Goal: Task Accomplishment & Management: Manage account settings

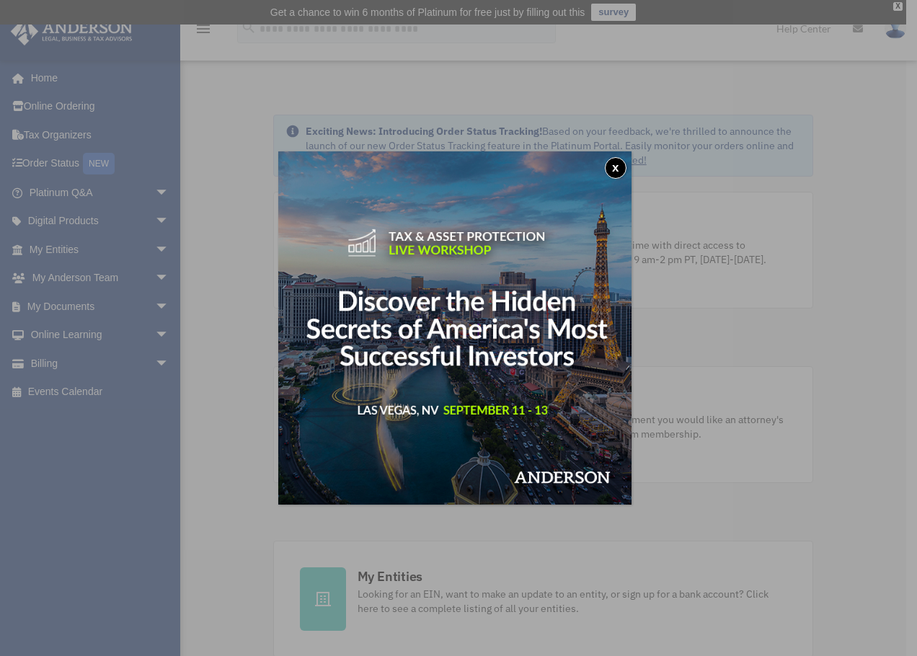
click at [612, 164] on button "x" at bounding box center [616, 168] width 22 height 22
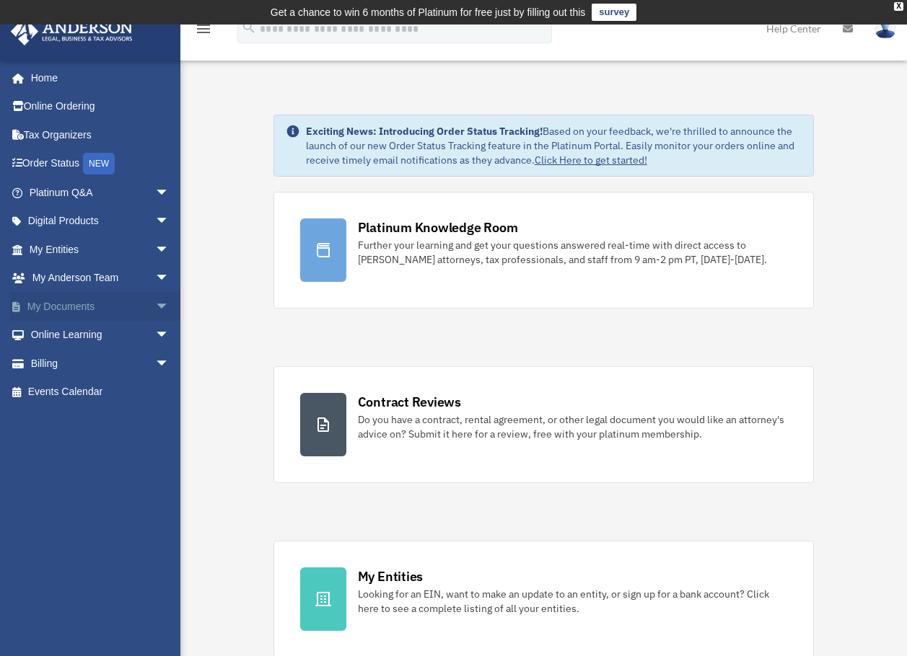
click at [92, 307] on link "My Documents arrow_drop_down" at bounding box center [100, 306] width 181 height 29
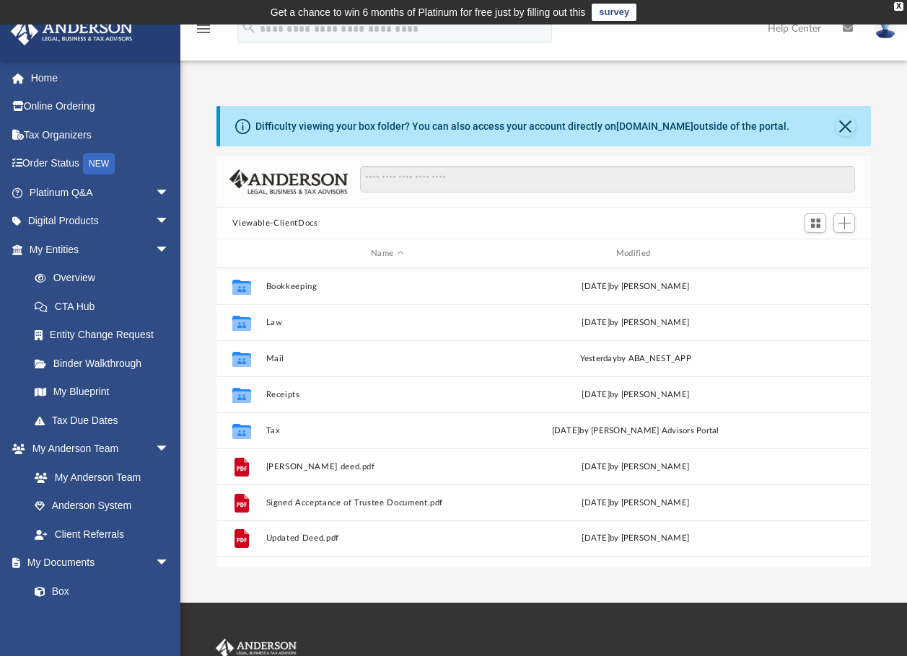
scroll to position [12, 12]
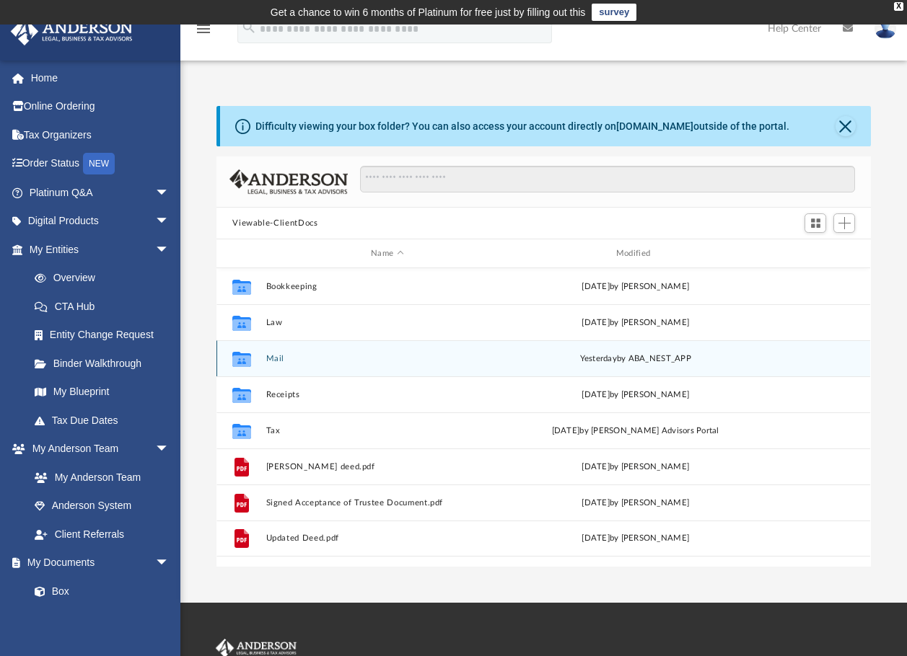
click at [274, 357] on button "Mail" at bounding box center [387, 358] width 242 height 9
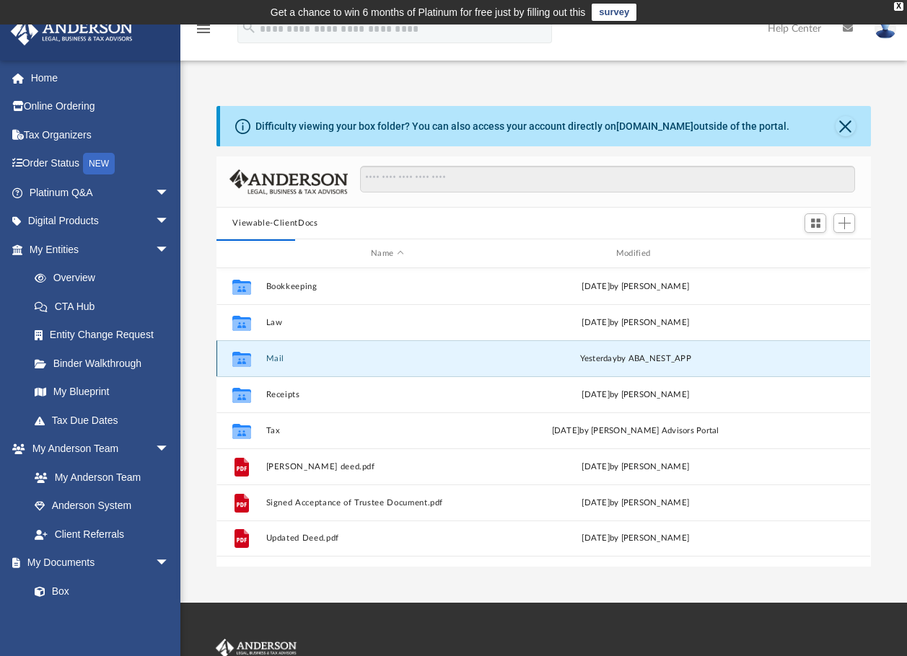
click at [269, 362] on button "Mail" at bounding box center [387, 358] width 242 height 9
click at [269, 356] on button "Mail" at bounding box center [387, 358] width 242 height 9
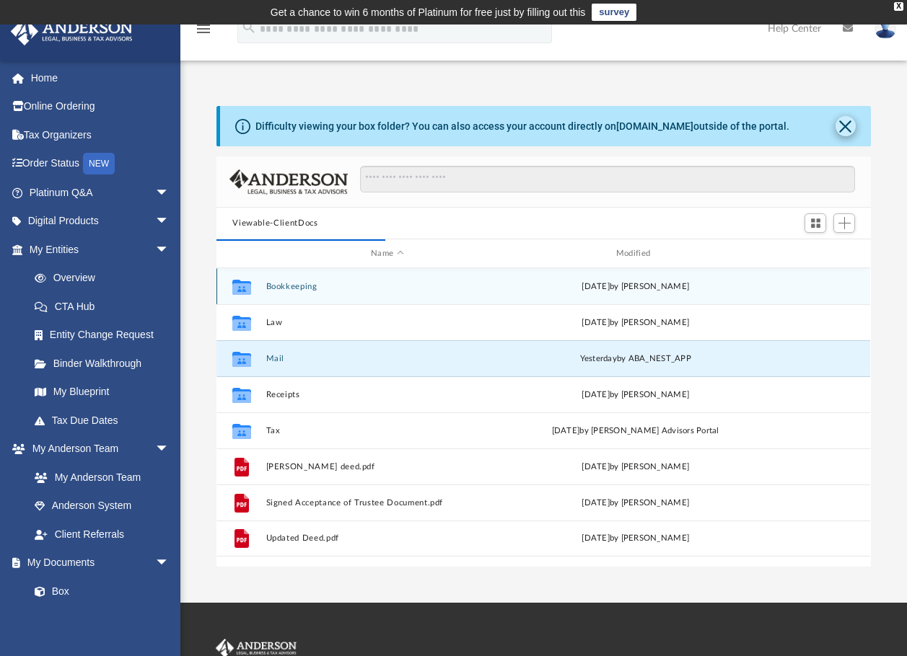
click at [847, 120] on button "Close" at bounding box center [845, 126] width 20 height 20
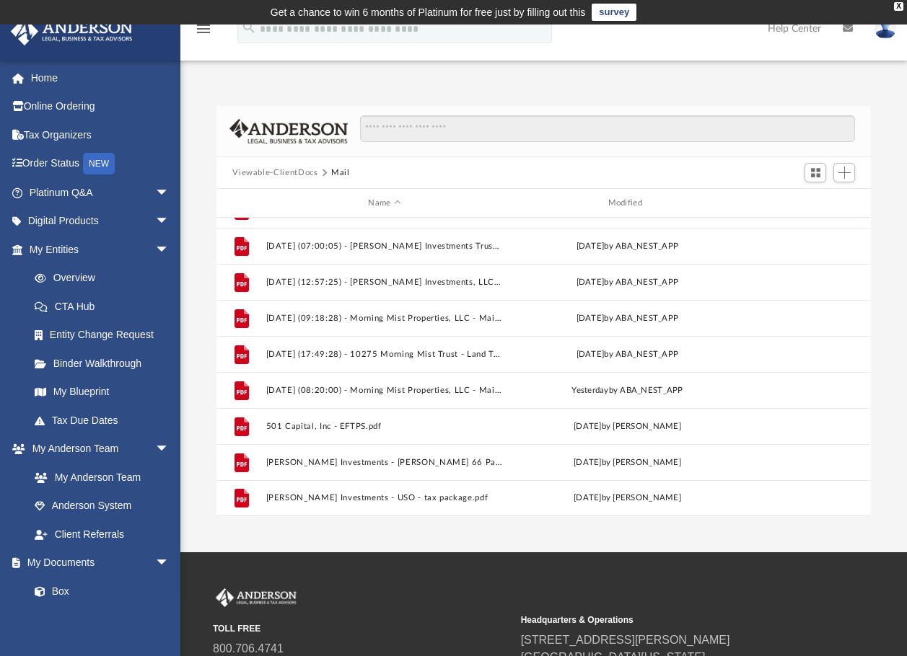
scroll to position [144, 0]
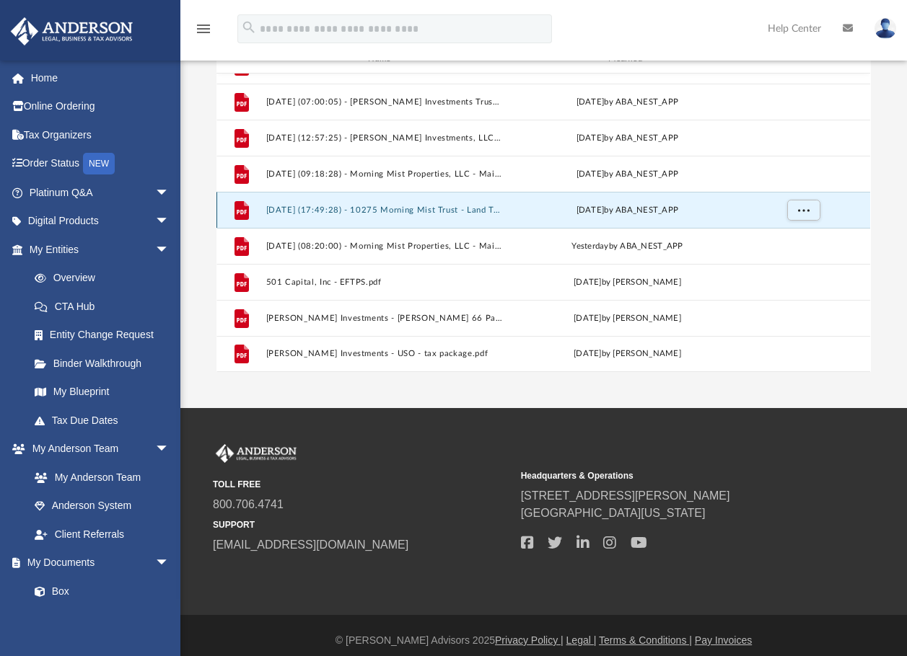
click at [409, 213] on button "2025.08.20 (17:49:28) - 10275 Morning Mist Trust - Land Trust Documents from Sa…" at bounding box center [384, 210] width 237 height 9
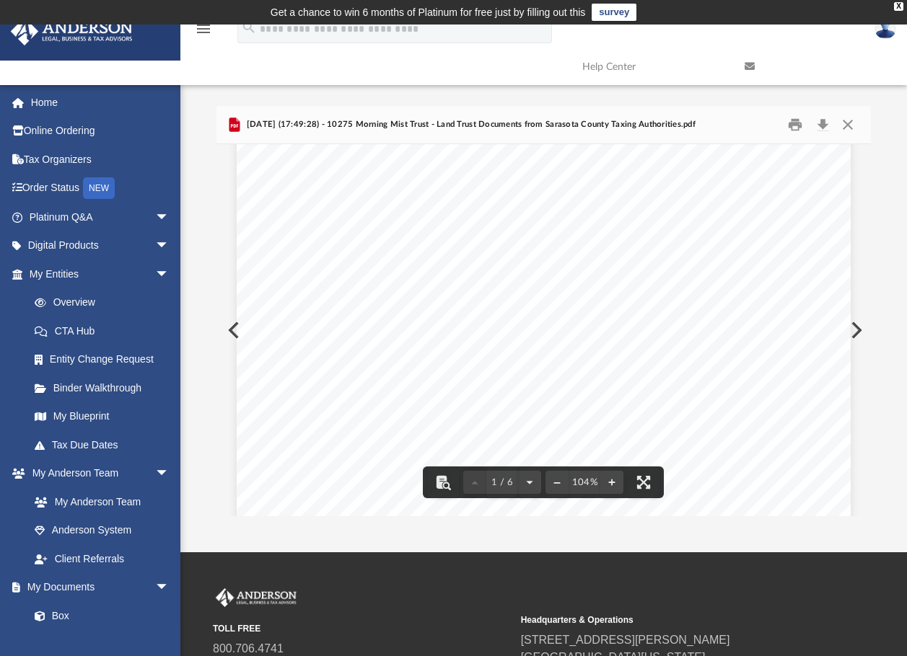
scroll to position [216, 0]
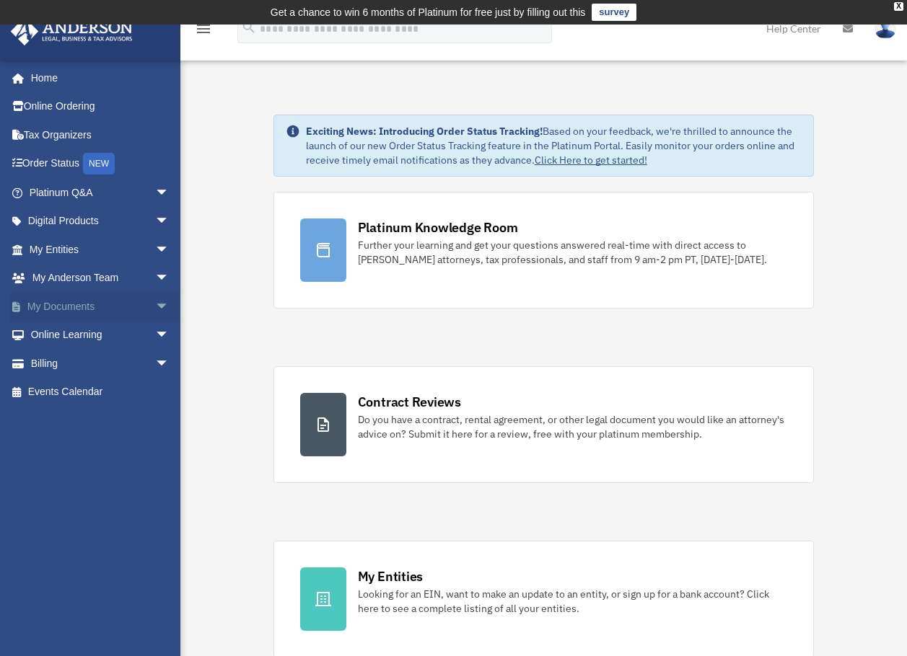
click at [70, 307] on link "My Documents arrow_drop_down" at bounding box center [100, 306] width 181 height 29
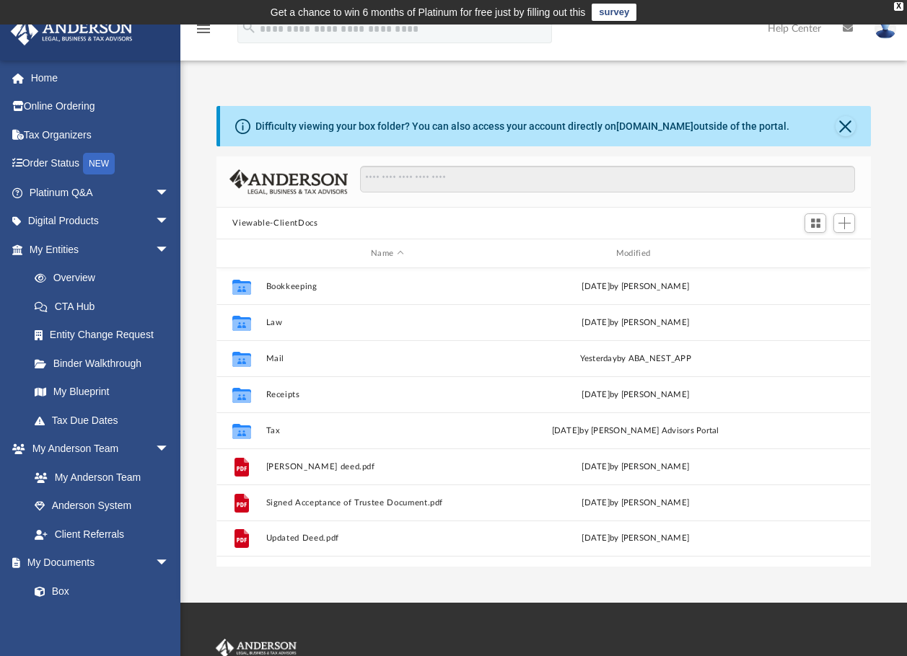
scroll to position [317, 643]
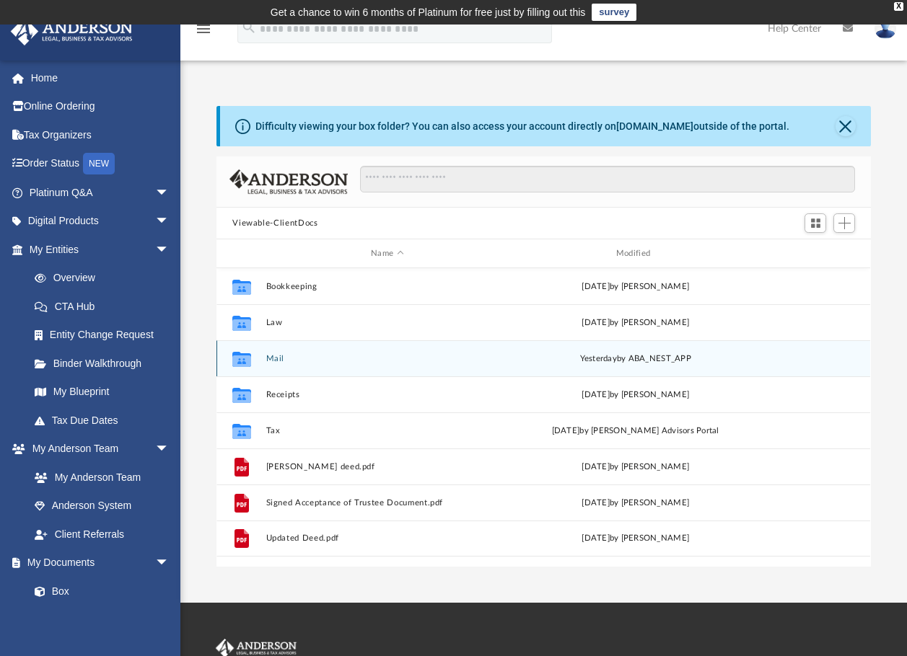
click at [269, 353] on div "Collaborated Folder Mail [DATE] by ABA_NEST_APP" at bounding box center [542, 358] width 653 height 36
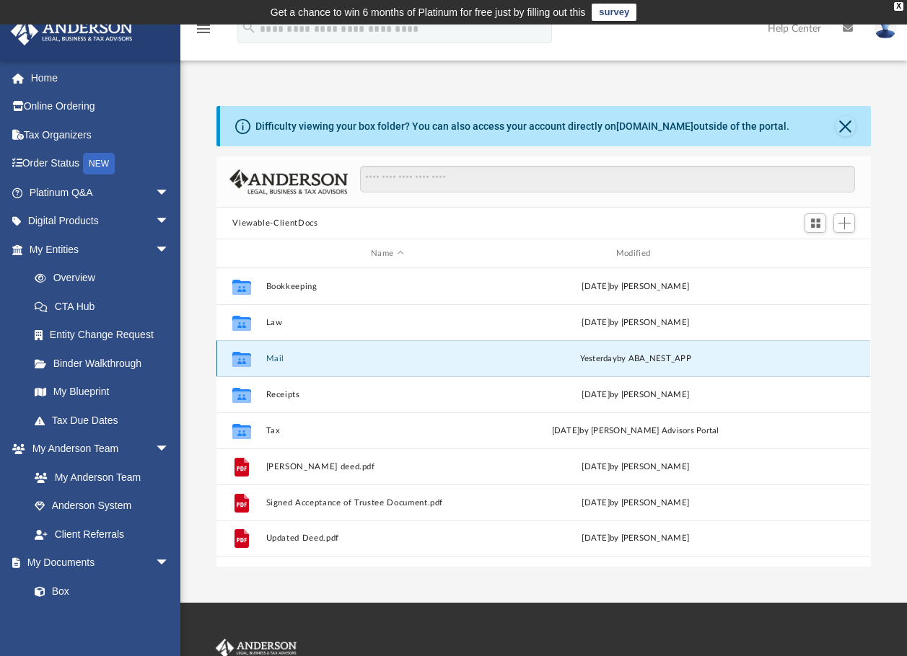
click at [271, 358] on button "Mail" at bounding box center [387, 358] width 242 height 9
click at [847, 131] on button "Close" at bounding box center [845, 126] width 20 height 20
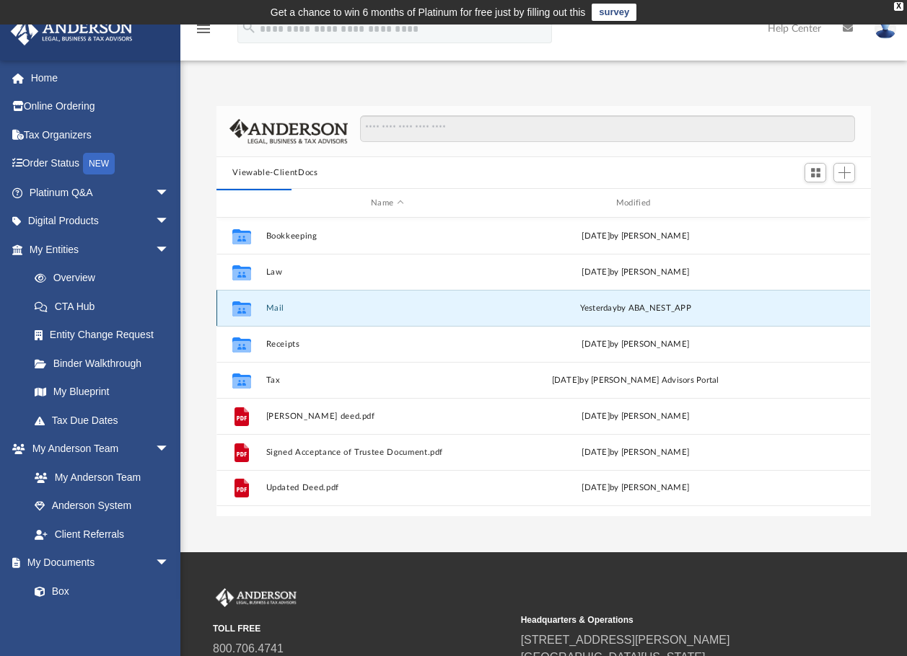
click at [275, 309] on button "Mail" at bounding box center [387, 308] width 242 height 9
